Goal: Information Seeking & Learning: Learn about a topic

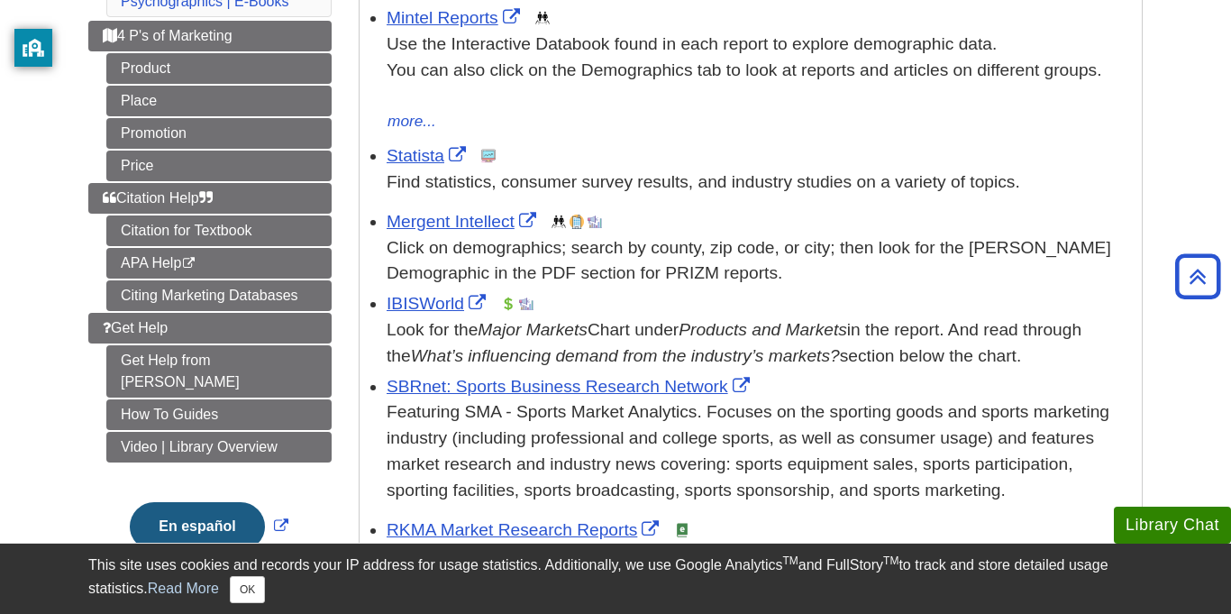
scroll to position [376, 0]
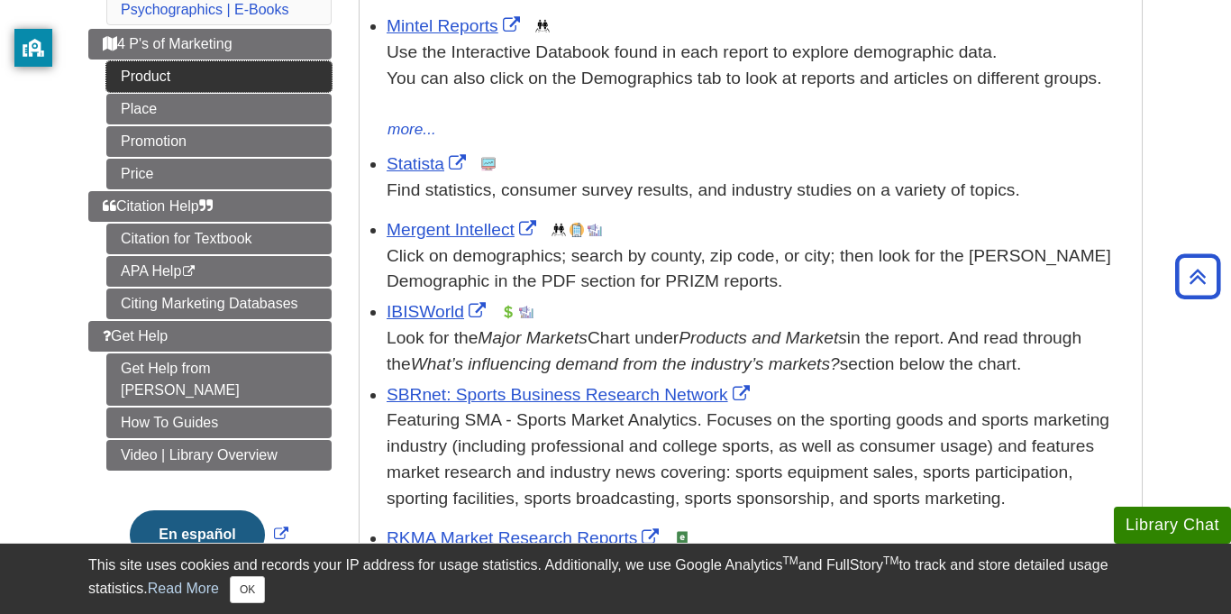
click at [151, 79] on link "Product" at bounding box center [218, 76] width 225 height 31
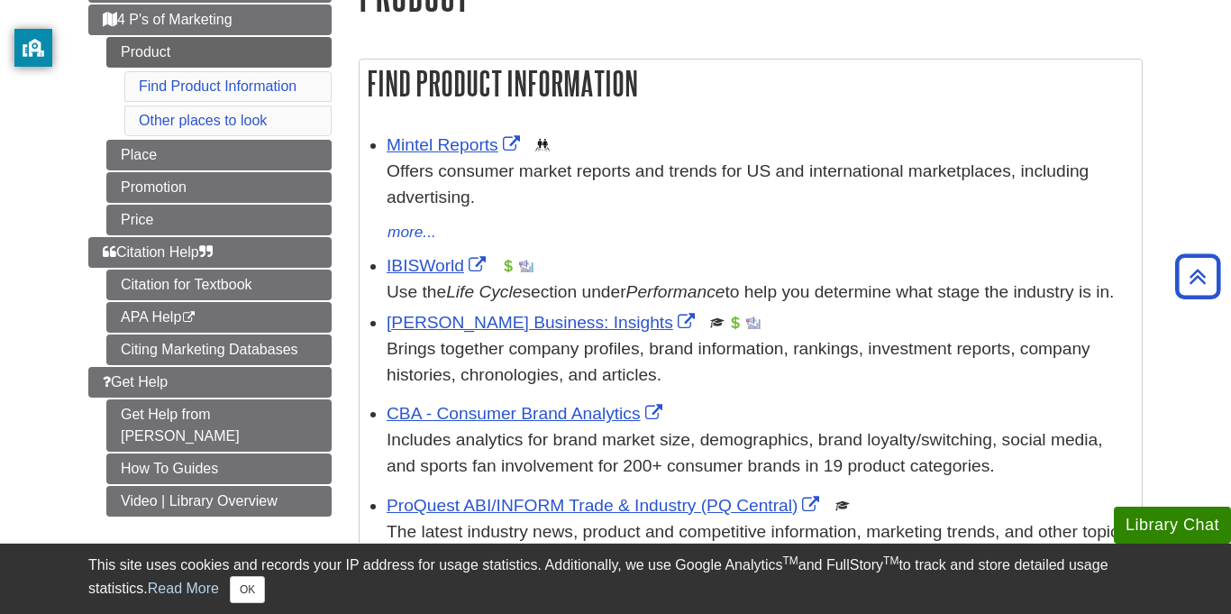
scroll to position [250, 0]
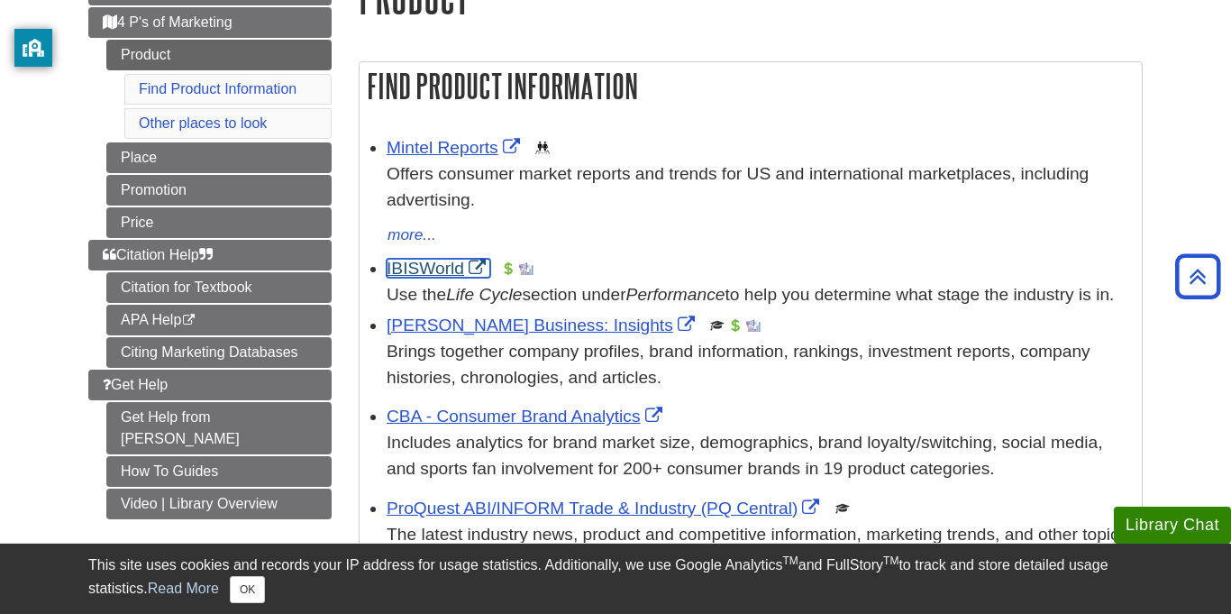
click at [394, 271] on link "IBISWorld" at bounding box center [439, 268] width 104 height 19
click at [423, 150] on link "Mintel Reports" at bounding box center [456, 147] width 138 height 19
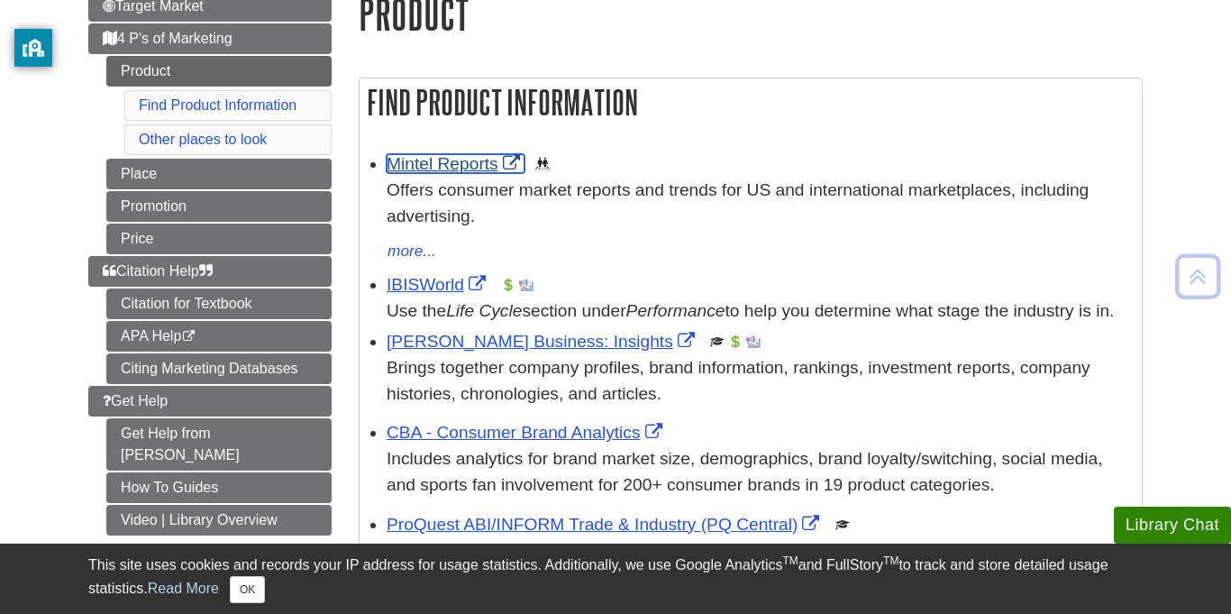
scroll to position [239, 0]
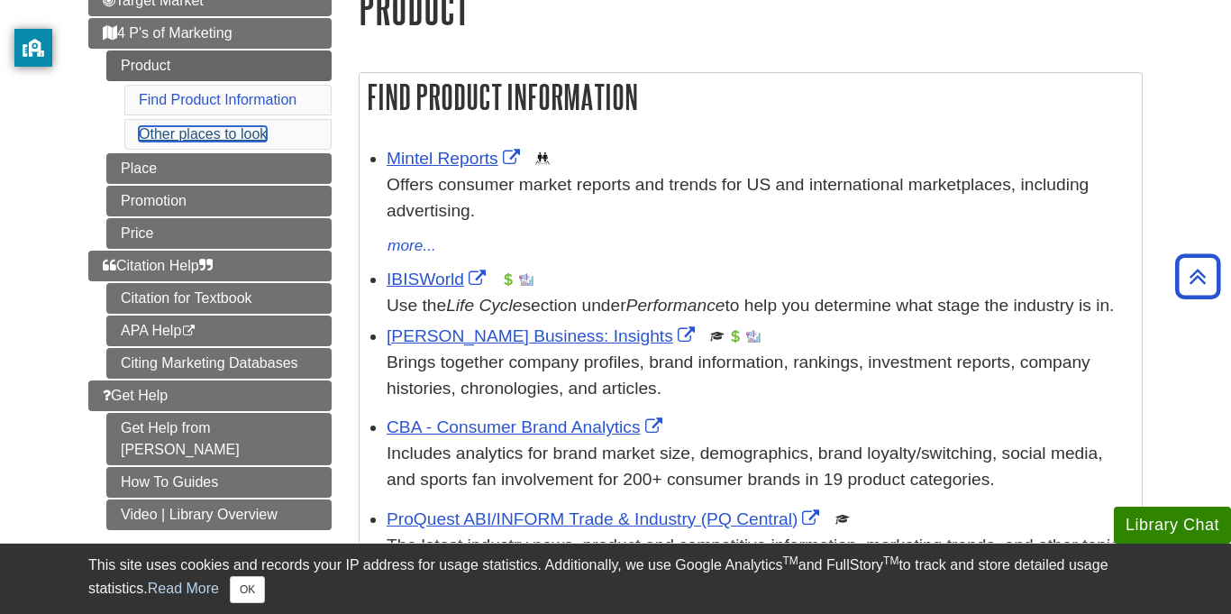
click at [241, 134] on link "Other places to look" at bounding box center [203, 133] width 128 height 15
